Goal: Transaction & Acquisition: Download file/media

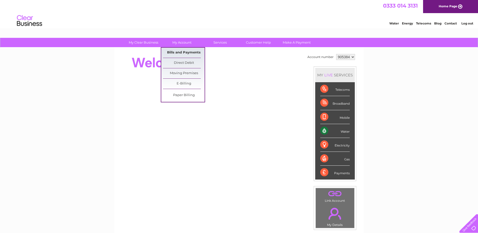
click at [181, 52] on link "Bills and Payments" at bounding box center [184, 53] width 42 height 10
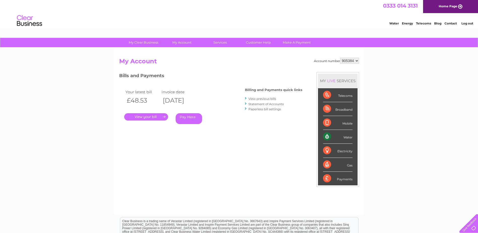
click at [149, 116] on link "." at bounding box center [146, 116] width 44 height 7
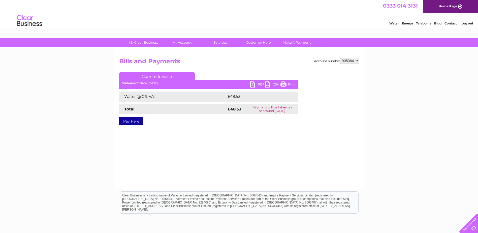
click at [258, 84] on link "PDF" at bounding box center [257, 84] width 15 height 7
click at [356, 61] on select "905384 905386" at bounding box center [349, 61] width 19 height 6
select select "905386"
click at [340, 58] on select "905384 905386" at bounding box center [349, 61] width 19 height 6
click at [306, 141] on div "Account number 905384 905386 Bills and Payments Current Invoice PDF CSV Print" at bounding box center [238, 118] width 249 height 141
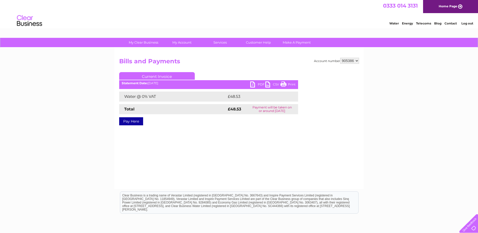
click at [306, 141] on div "Account number 905384 905386 Bills and Payments Current Invoice PDF CSV Print" at bounding box center [238, 118] width 249 height 141
click at [259, 84] on link "PDF" at bounding box center [257, 84] width 15 height 7
